Goal: Task Accomplishment & Management: Manage account settings

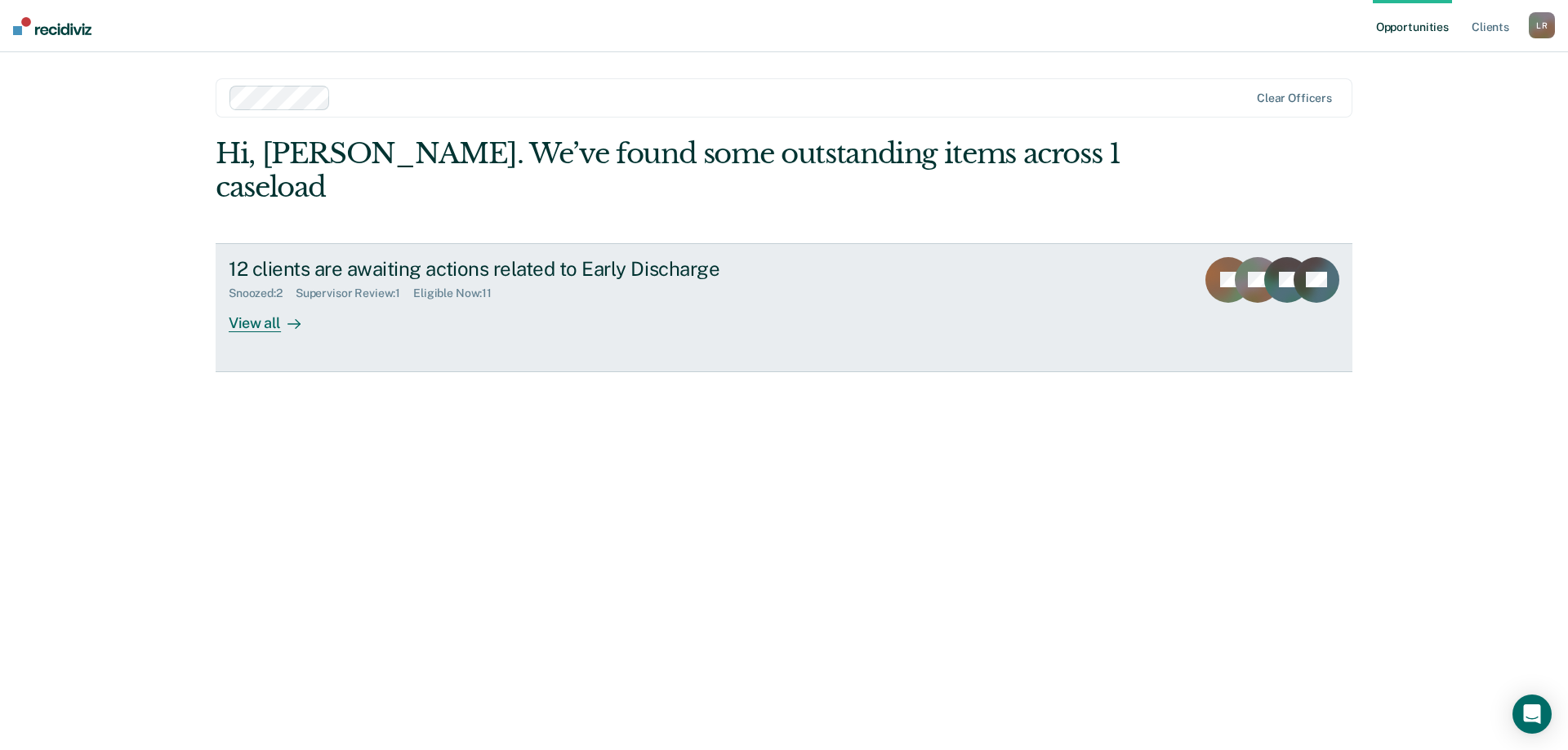
click at [462, 274] on div "12 clients are awaiting actions related to Early Discharge Snoozed : 2 Supervis…" at bounding box center [534, 294] width 612 height 75
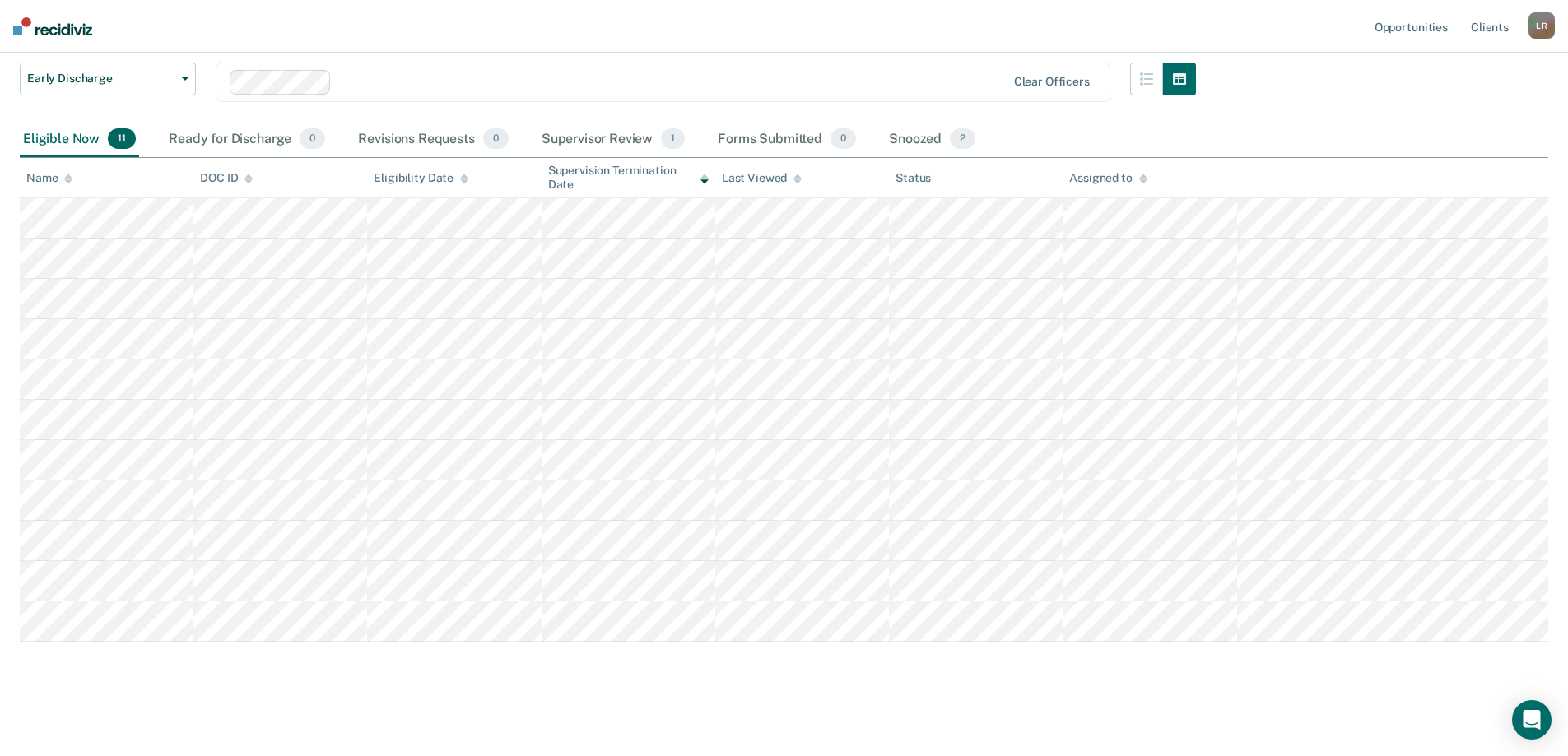
scroll to position [115, 0]
